Goal: Task Accomplishment & Management: Manage account settings

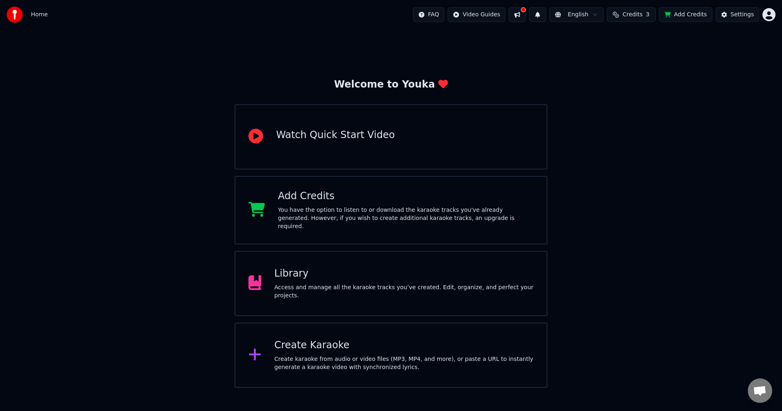
click at [341, 301] on div "Library Access and manage all the karaoke tracks you’ve created. Edit, organize…" at bounding box center [391, 283] width 313 height 65
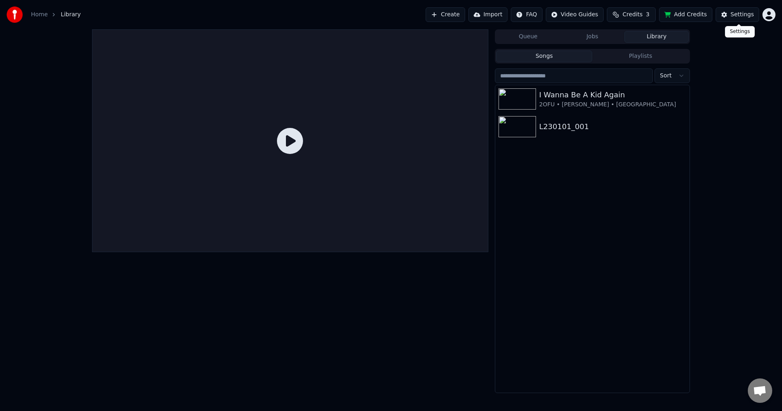
click at [732, 15] on button "Settings" at bounding box center [738, 14] width 44 height 15
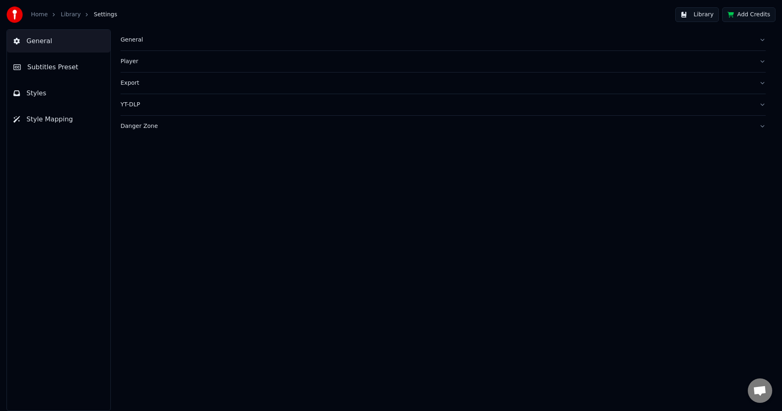
click at [55, 67] on span "Subtitles Preset" at bounding box center [52, 67] width 51 height 10
